Goal: Find specific page/section: Find specific page/section

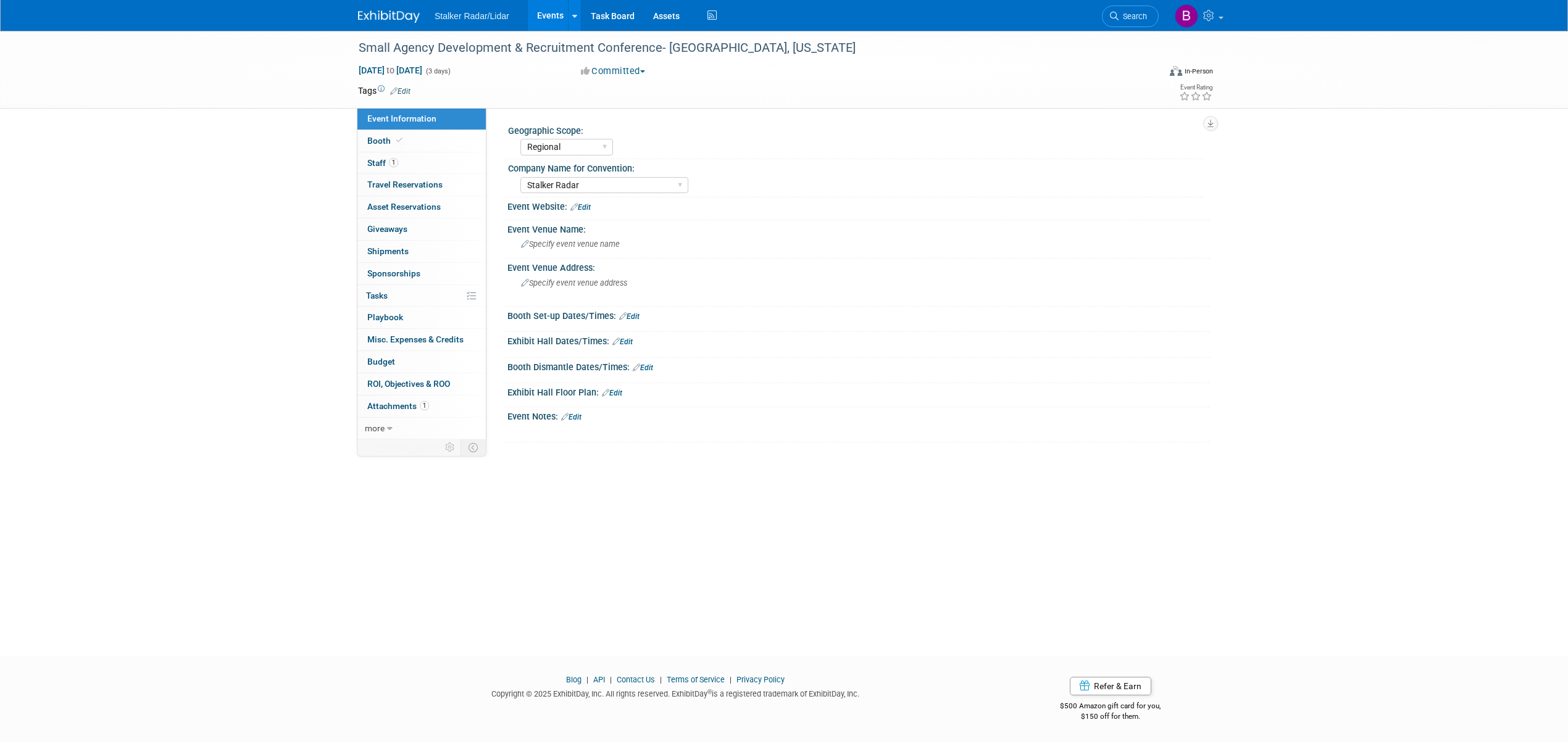
select select "Regional"
select select "Stalker Radar"
click at [537, 12] on link "Events" at bounding box center [550, 15] width 45 height 31
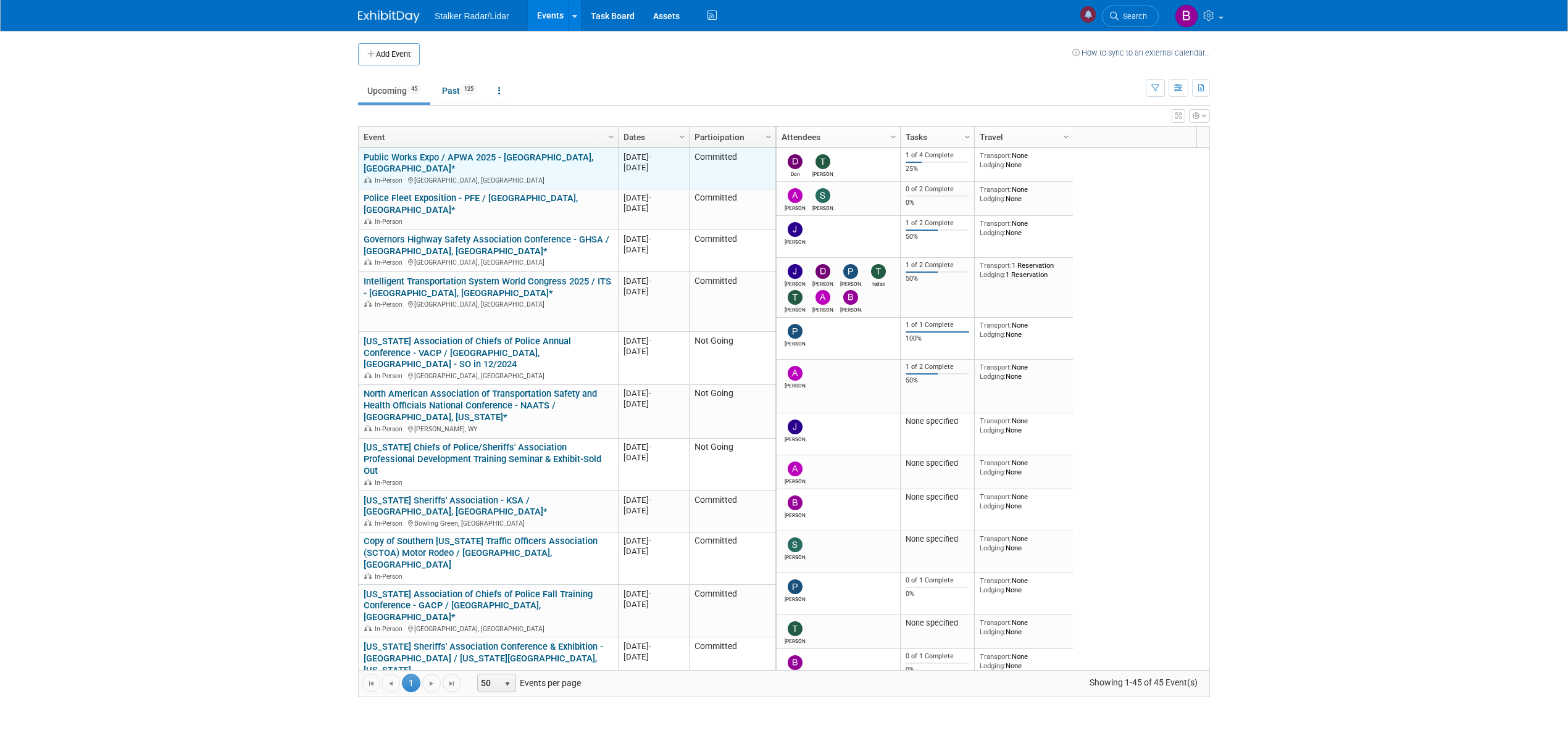
click at [421, 156] on link "Public Works Expo / APWA 2025 - [GEOGRAPHIC_DATA], [GEOGRAPHIC_DATA]*" at bounding box center [479, 163] width 230 height 23
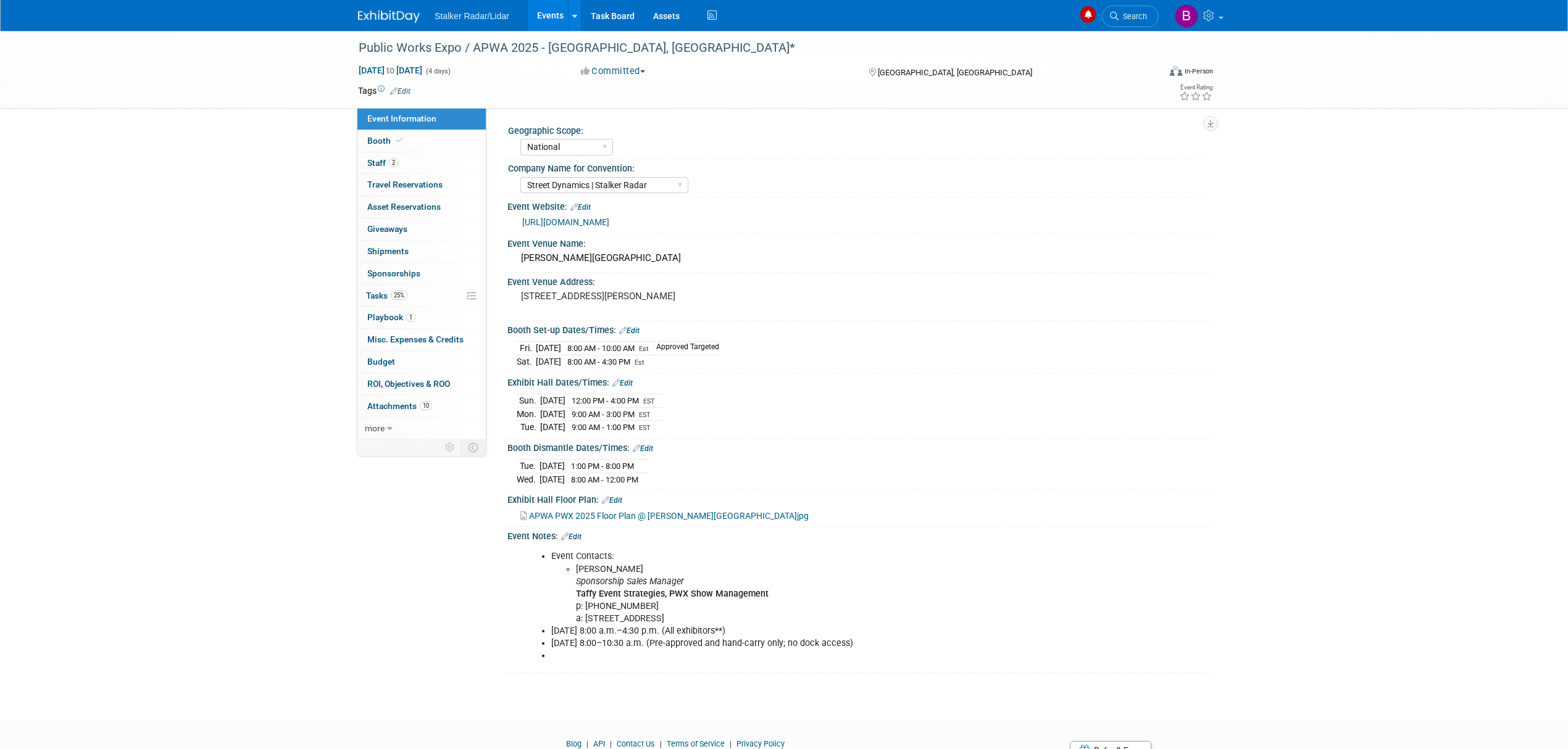
select select "National"
select select "Street Dynamics | Stalker Radar"
click at [383, 15] on img at bounding box center [389, 17] width 62 height 12
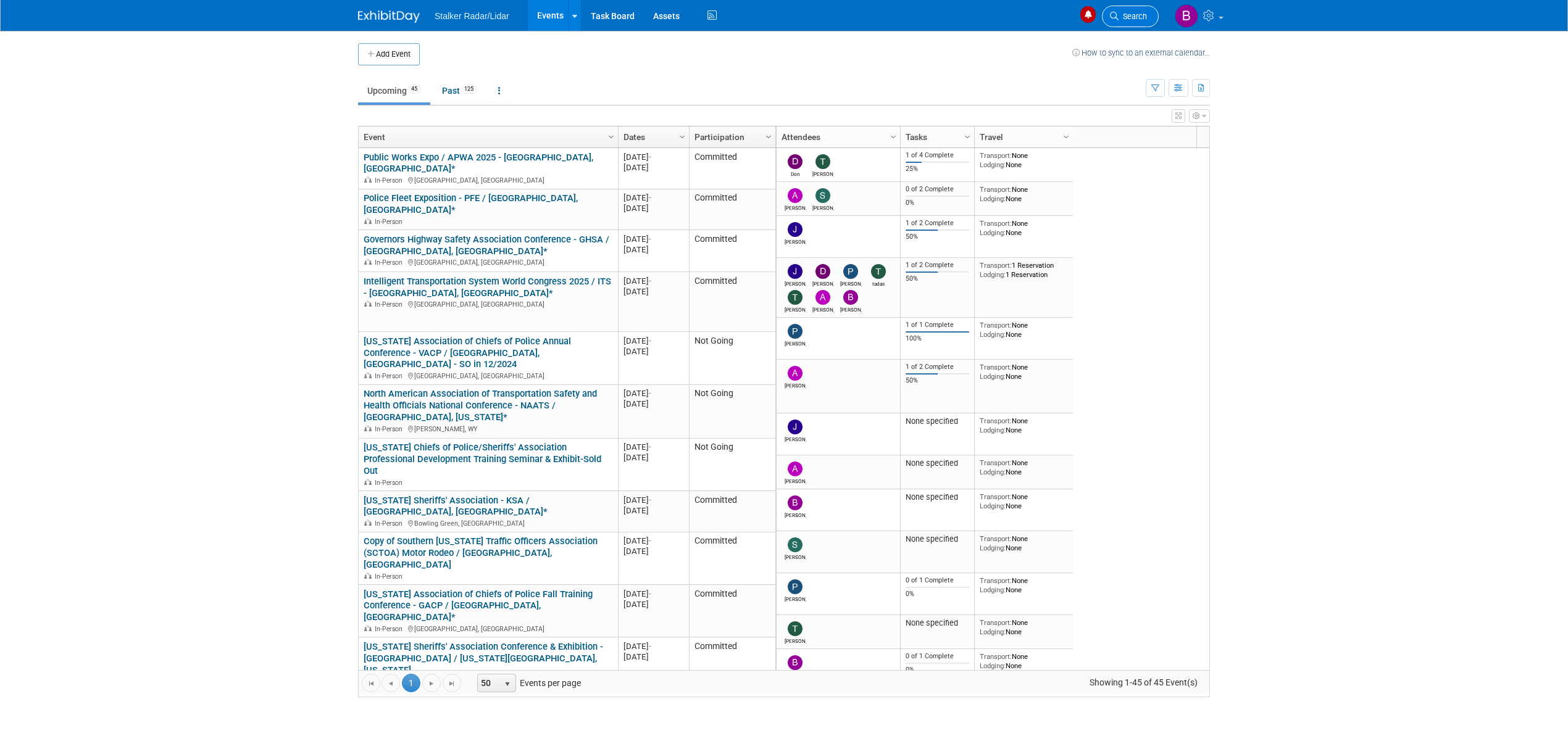
click at [1125, 15] on span "Search" at bounding box center [1132, 16] width 28 height 9
drag, startPoint x: 1125, startPoint y: 15, endPoint x: 1127, endPoint y: 8, distance: 7.3
click at [1127, 8] on link "Search" at bounding box center [1130, 16] width 57 height 21
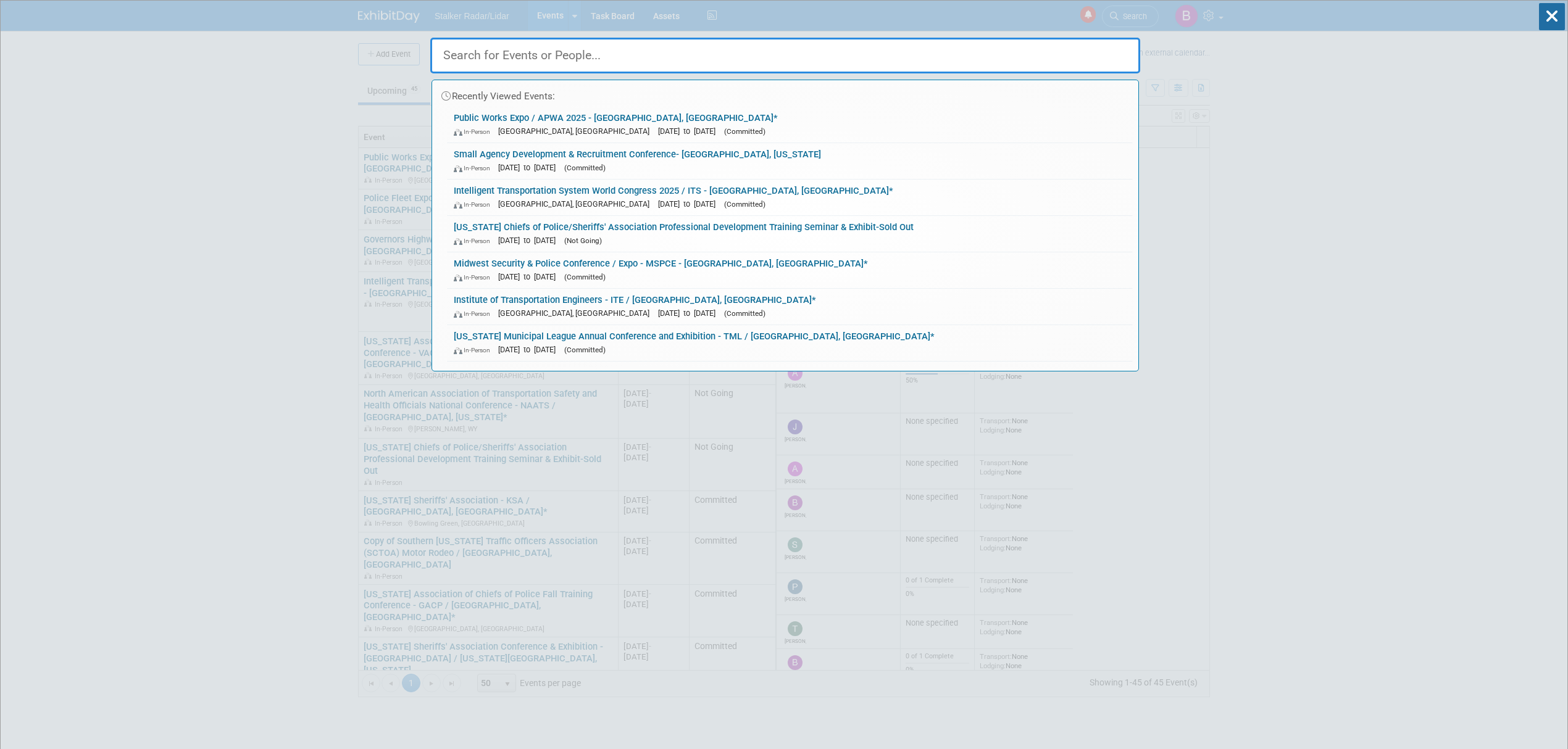
paste input "South Dakota"
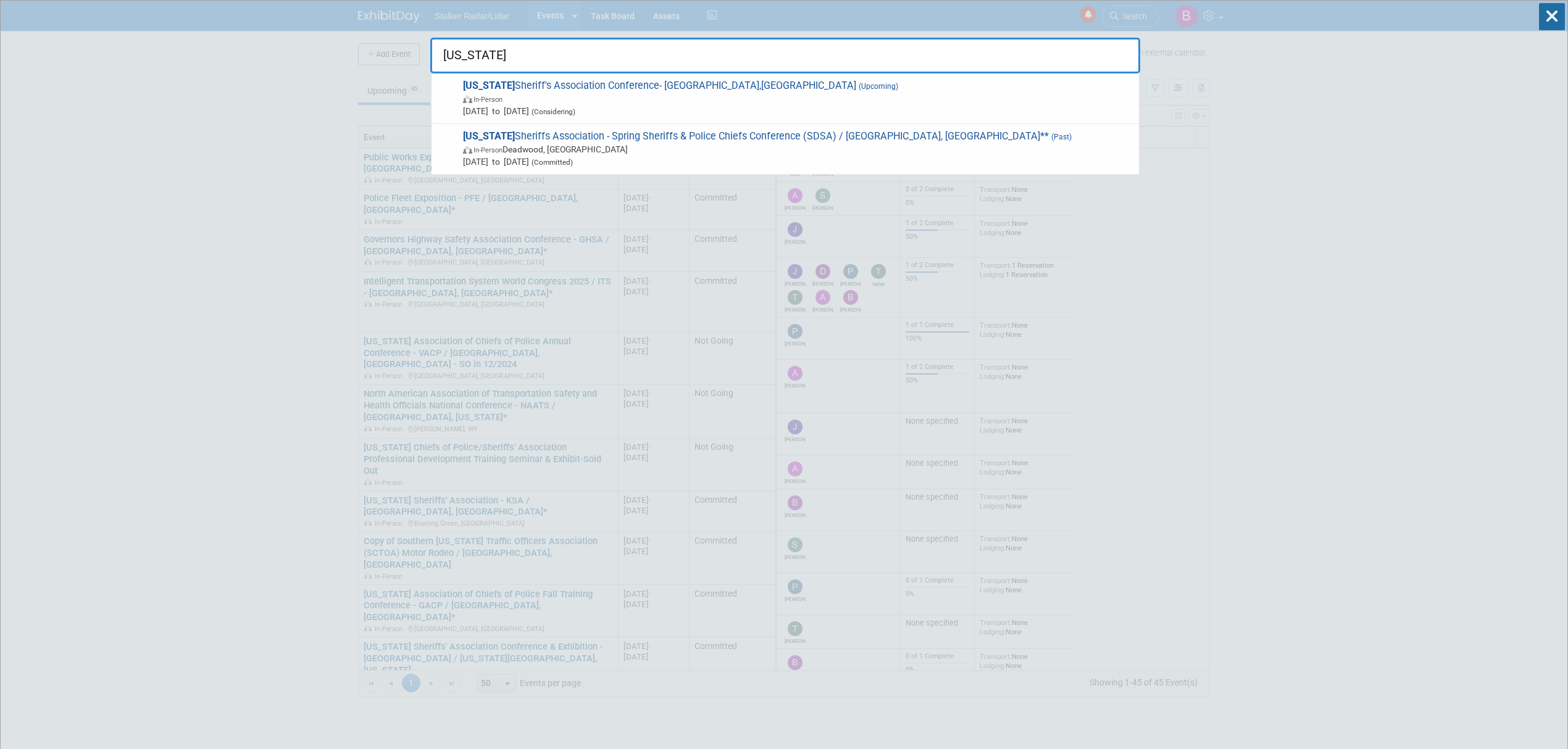
type input "South Dakota"
